Goal: Check status: Check status

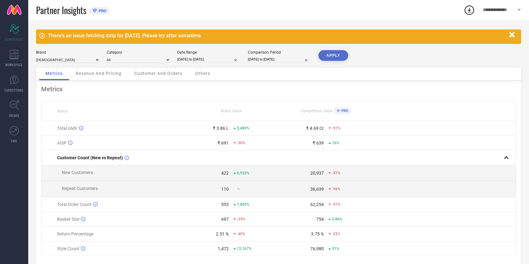
click at [214, 56] on input "[DATE] to [DATE]" at bounding box center [208, 59] width 63 height 7
select select "7"
select select "2025"
select select "8"
select select "2025"
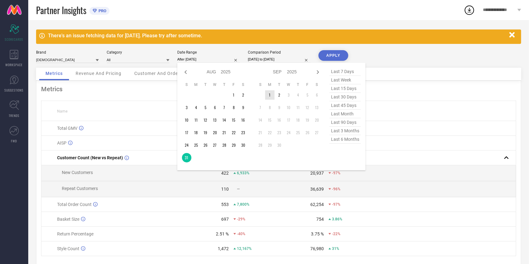
click at [269, 94] on td "1" at bounding box center [269, 94] width 9 height 9
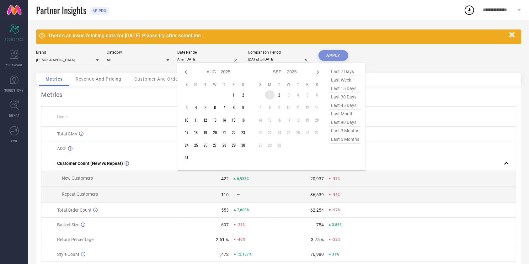
type input "01-09-2025 to 01-09-2025"
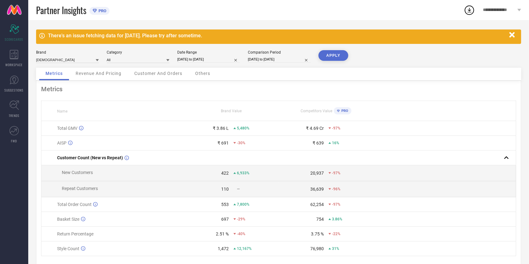
click at [334, 55] on button "APPLY" at bounding box center [333, 55] width 30 height 11
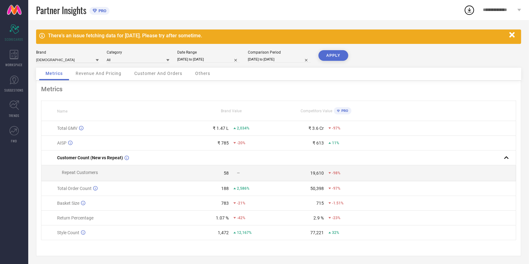
select select "8"
select select "2025"
select select "9"
select select "2025"
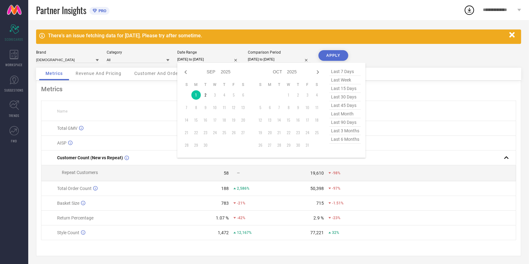
click at [199, 62] on input "01-09-2025 to 01-09-2025" at bounding box center [208, 59] width 63 height 7
click at [203, 97] on td "2" at bounding box center [205, 94] width 9 height 9
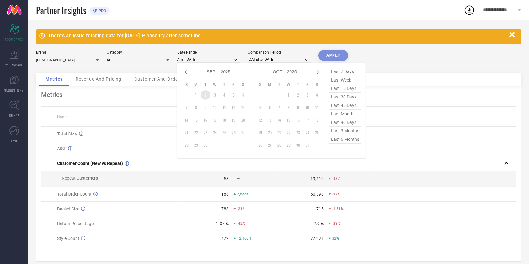
type input "02-09-2025 to 02-09-2025"
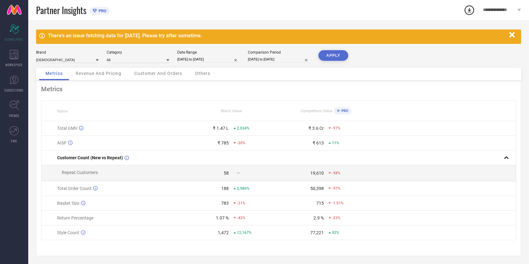
click at [324, 60] on button "APPLY" at bounding box center [333, 55] width 30 height 11
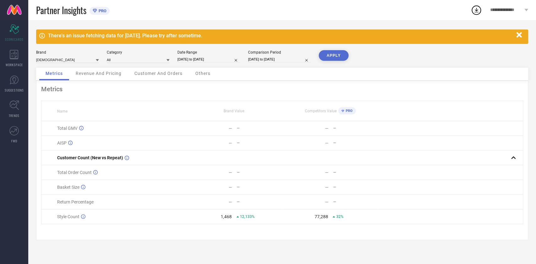
click at [518, 10] on span "**********" at bounding box center [506, 10] width 33 height 5
